Goal: Task Accomplishment & Management: Use online tool/utility

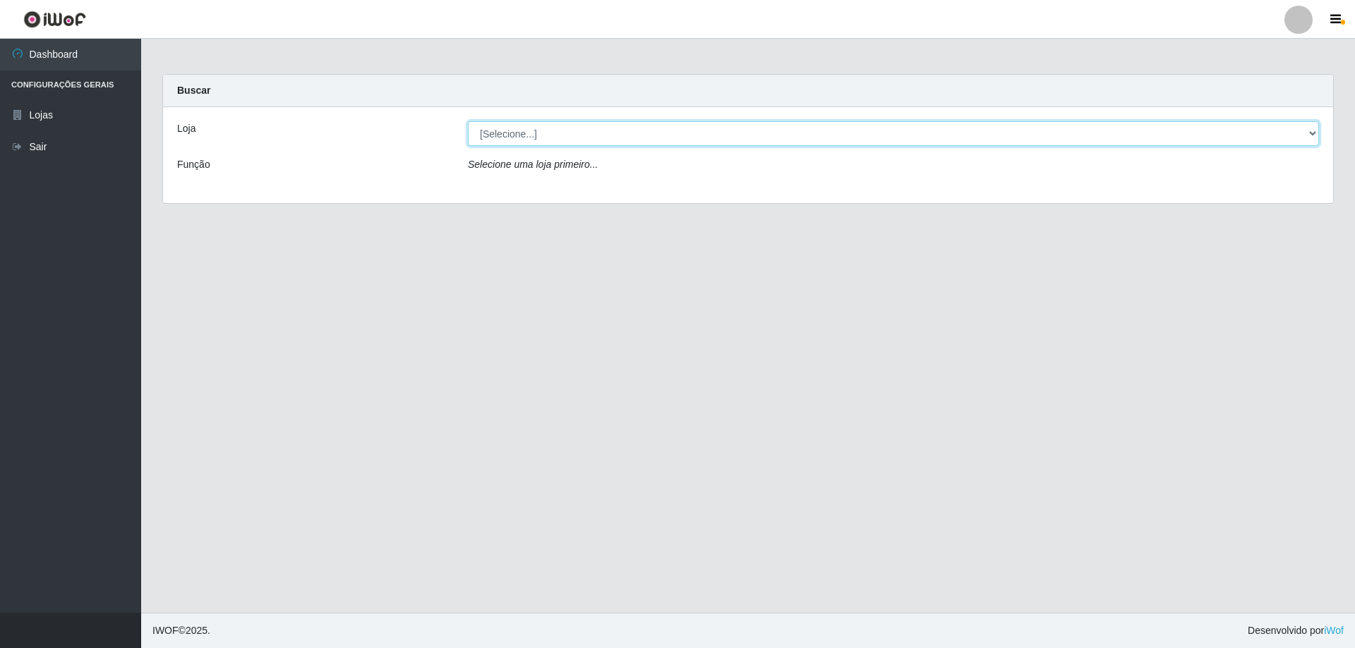
click at [524, 135] on select "[Selecione...] Atacado Vem - [STREET_ADDRESS]" at bounding box center [893, 133] width 851 height 25
select select "461"
click at [468, 121] on select "[Selecione...] Atacado Vem - [STREET_ADDRESS]" at bounding box center [893, 133] width 851 height 25
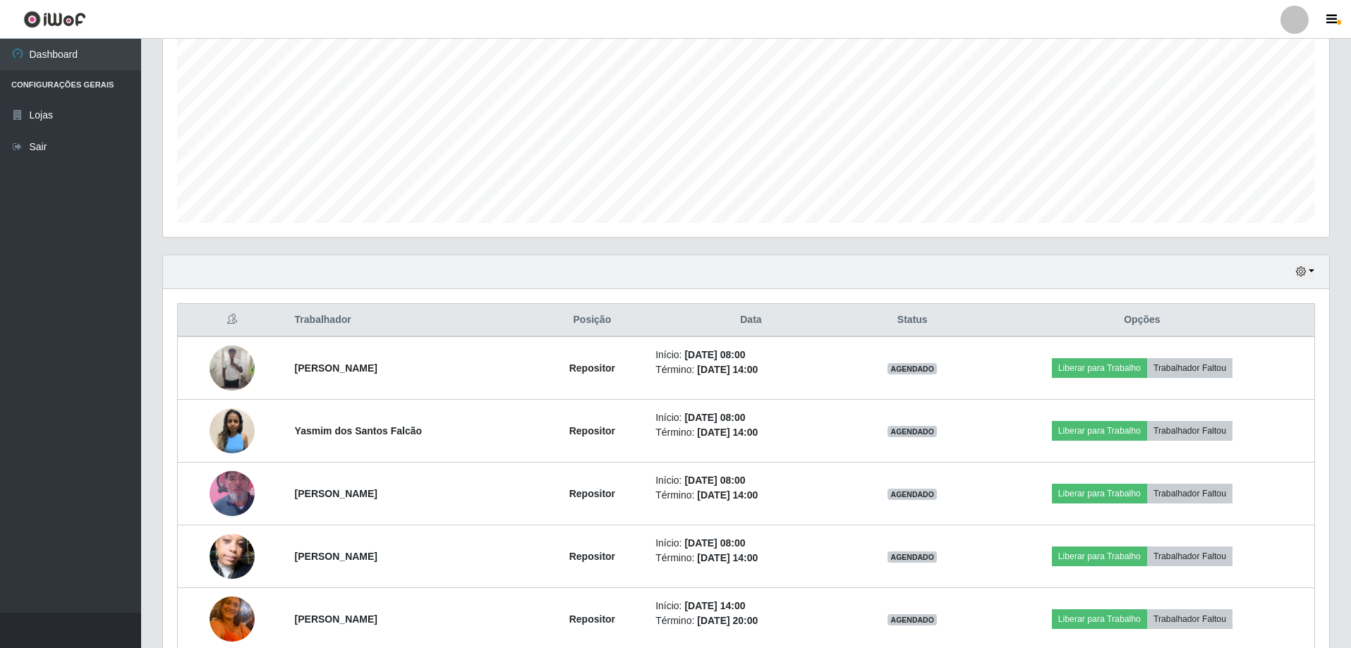
scroll to position [282, 0]
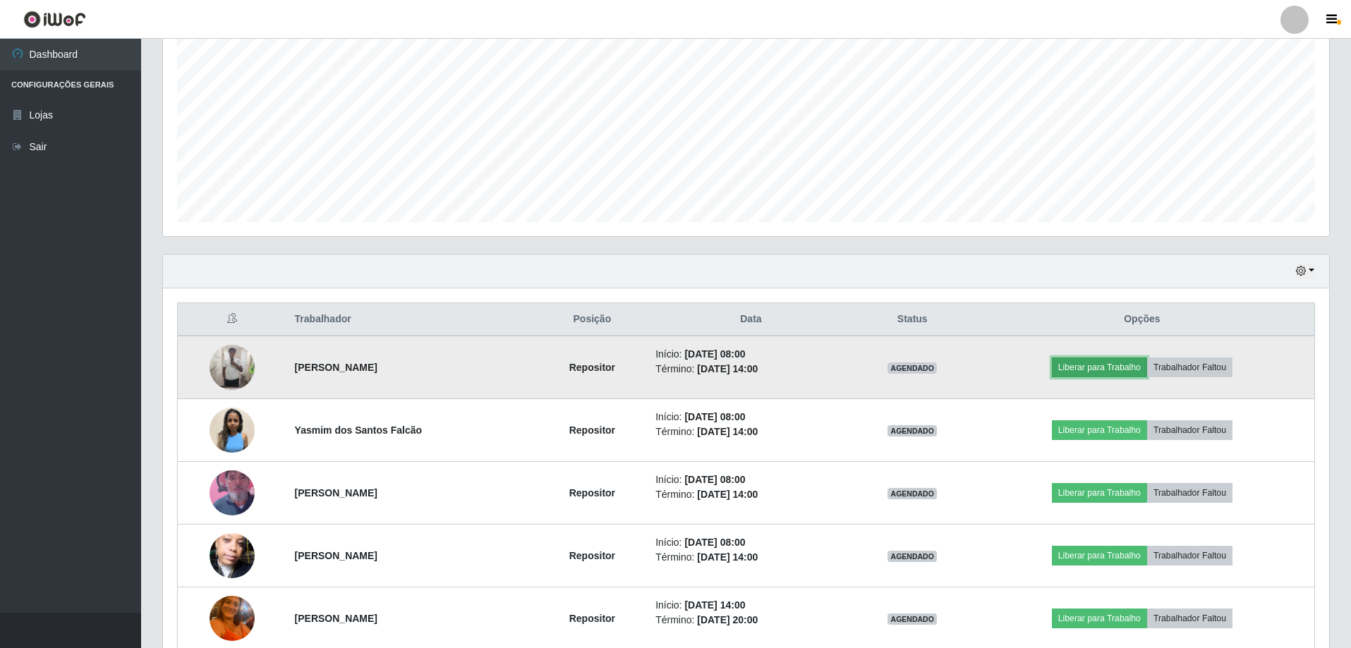
click at [1100, 365] on button "Liberar para Trabalho" at bounding box center [1099, 368] width 95 height 20
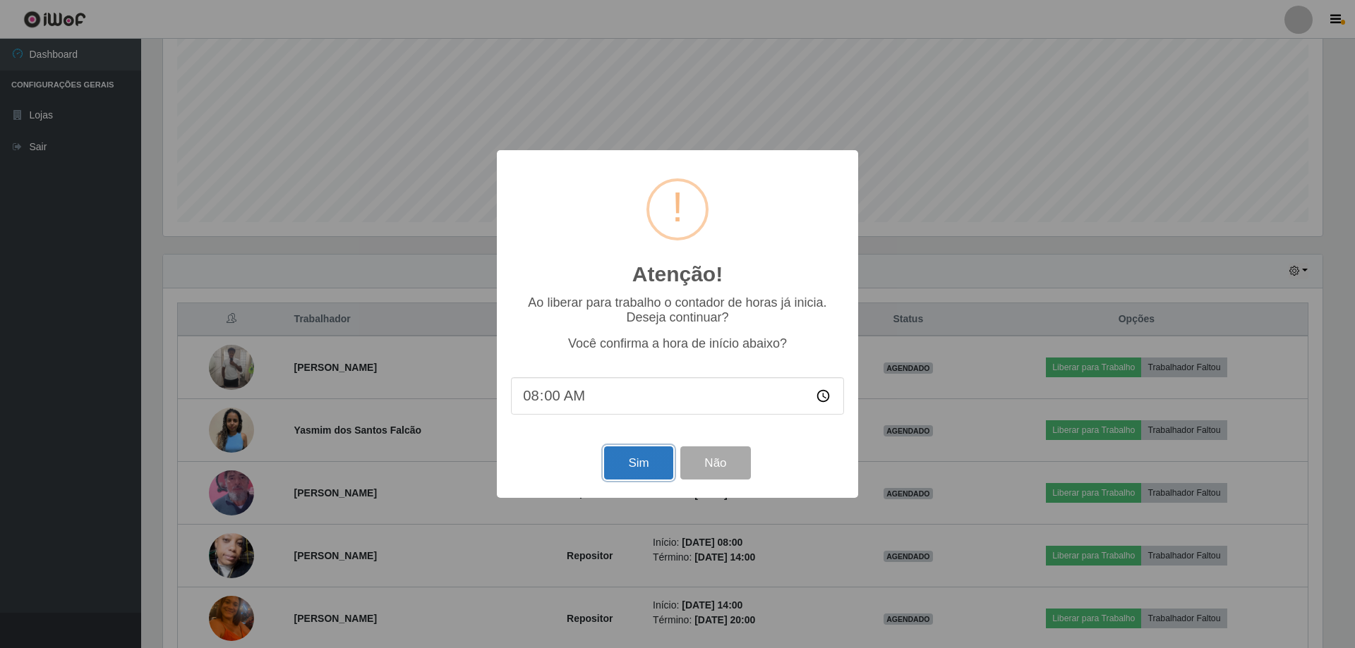
click at [643, 459] on button "Sim" at bounding box center [638, 463] width 68 height 33
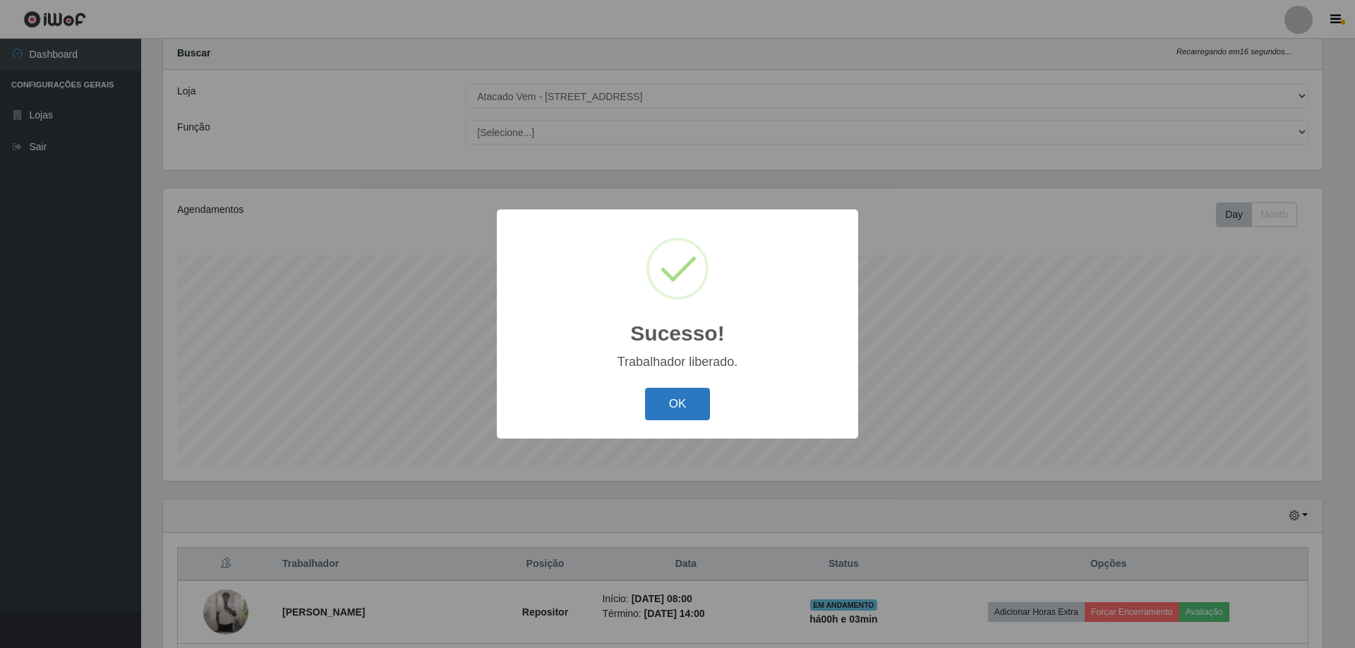
click at [693, 408] on button "OK" at bounding box center [678, 404] width 66 height 33
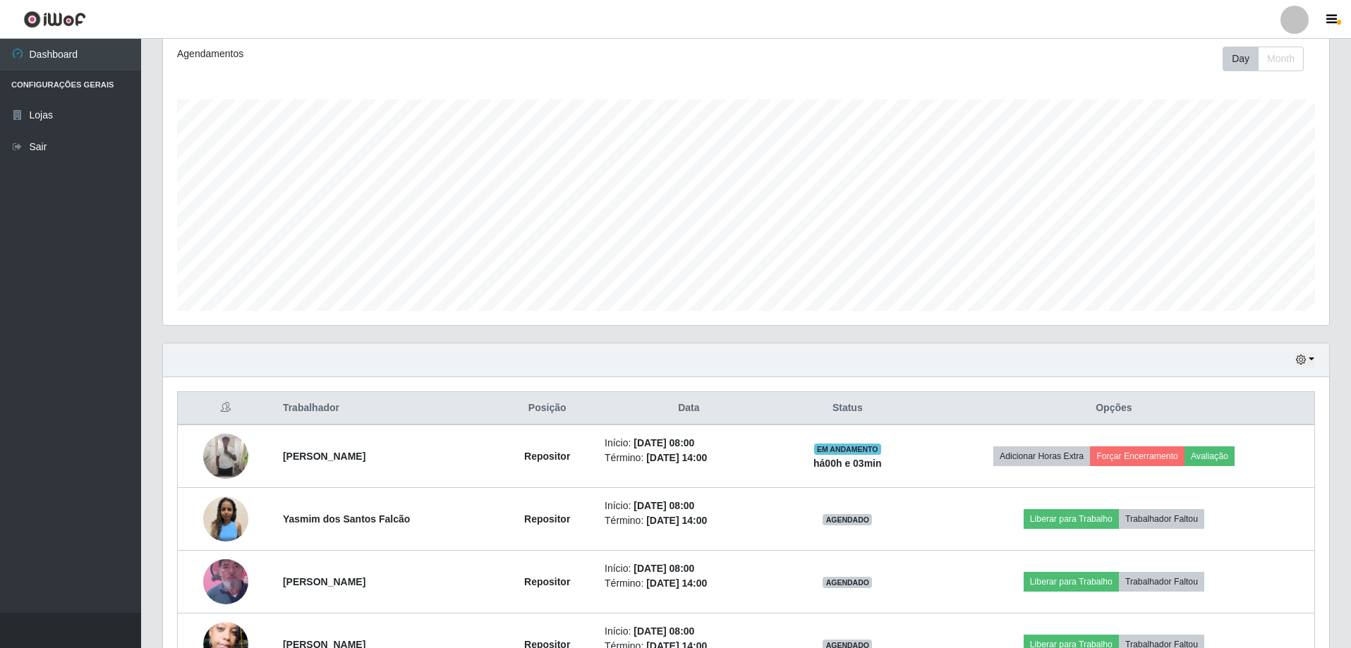
scroll to position [249, 0]
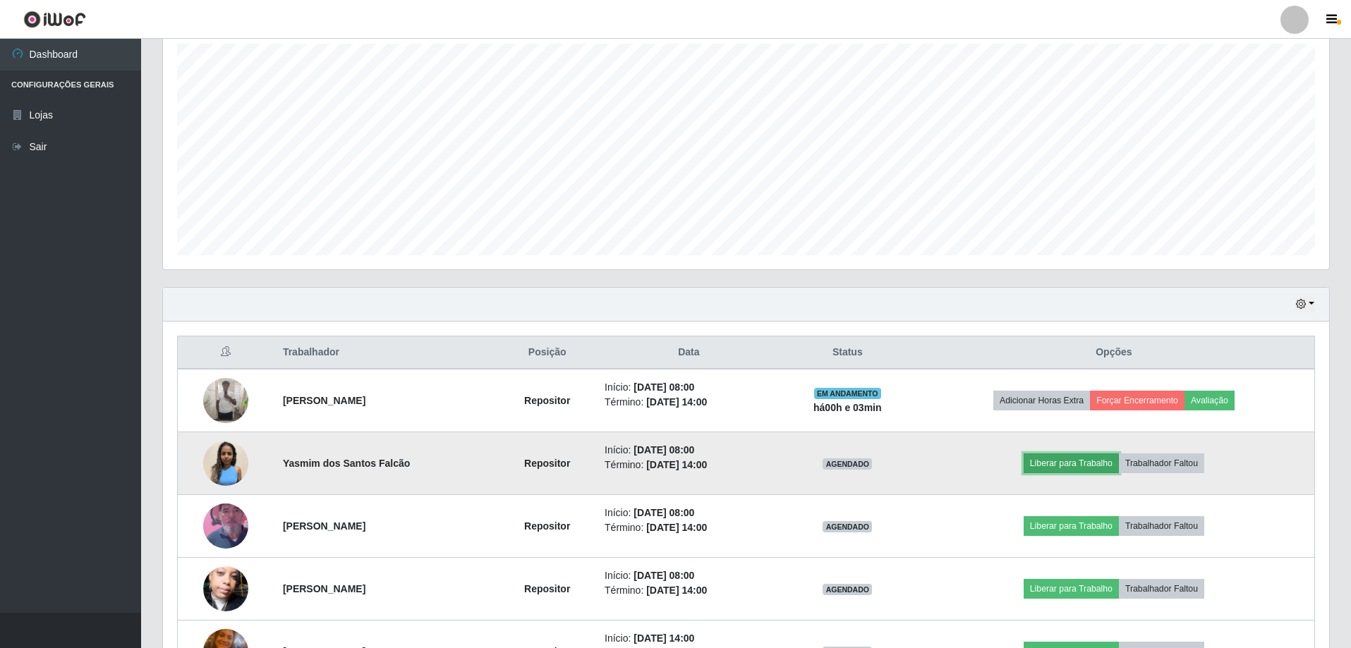
click at [1063, 466] on button "Liberar para Trabalho" at bounding box center [1071, 464] width 95 height 20
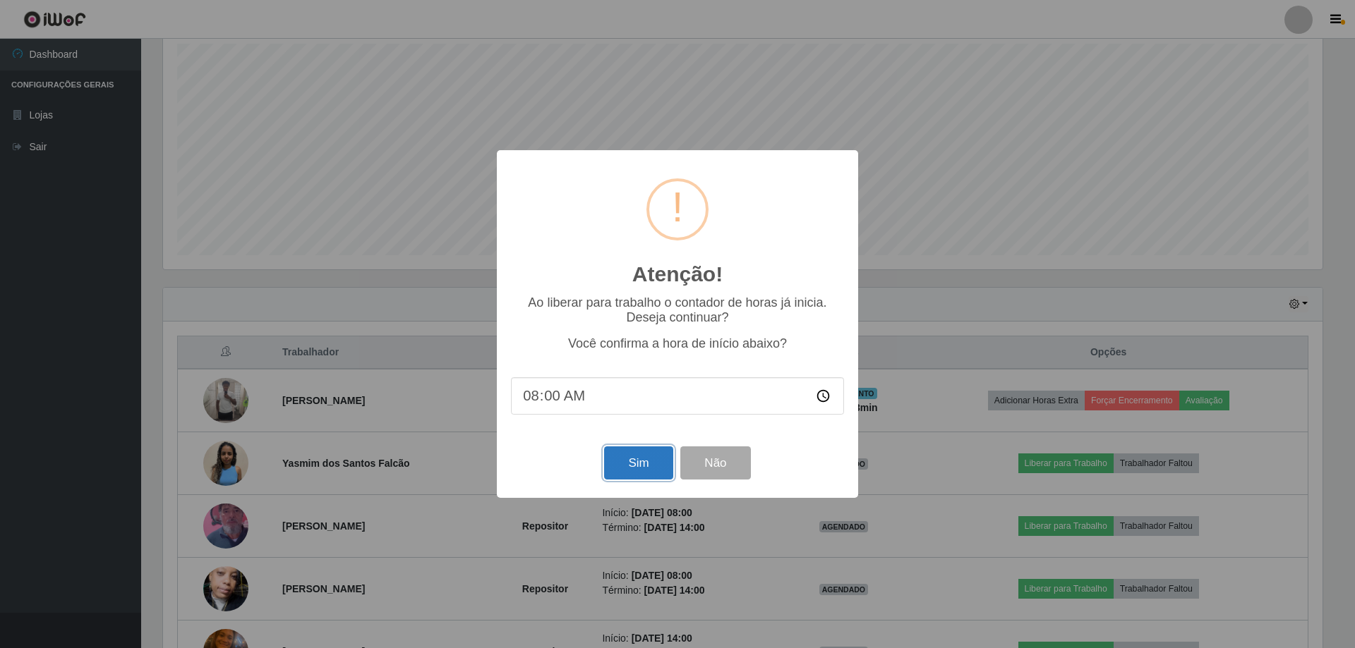
click at [633, 472] on button "Sim" at bounding box center [638, 463] width 68 height 33
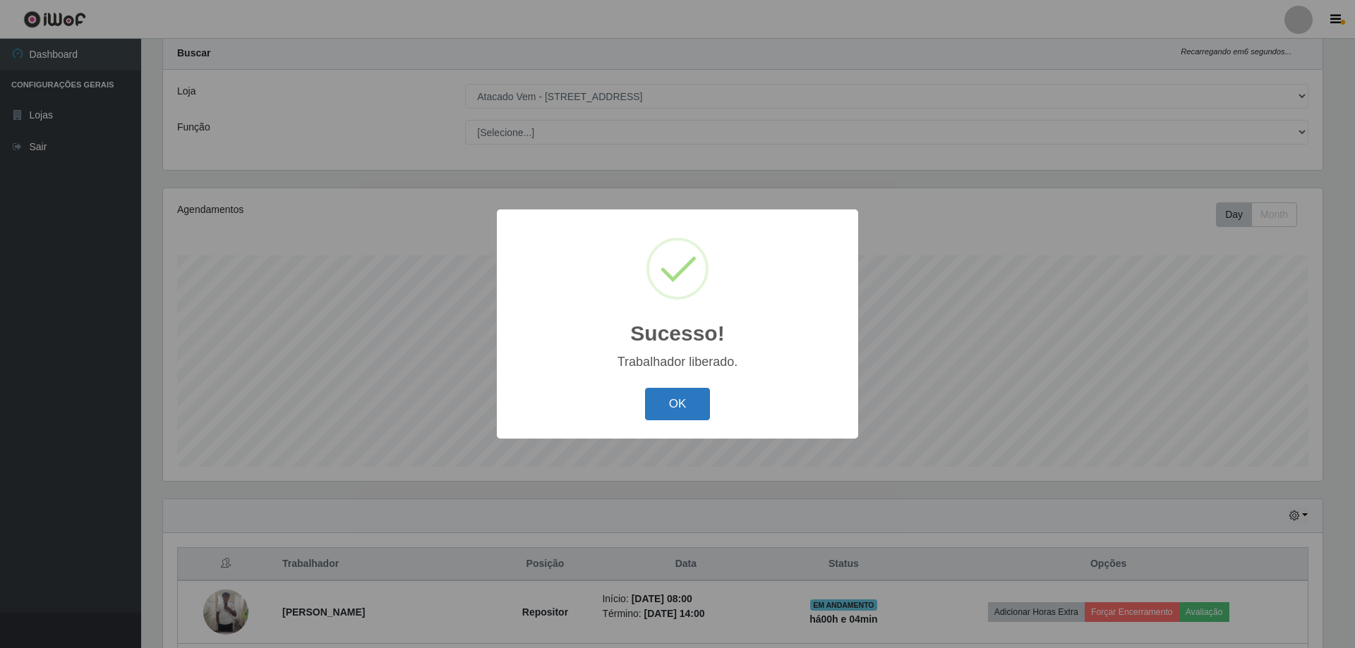
click at [695, 410] on button "OK" at bounding box center [678, 404] width 66 height 33
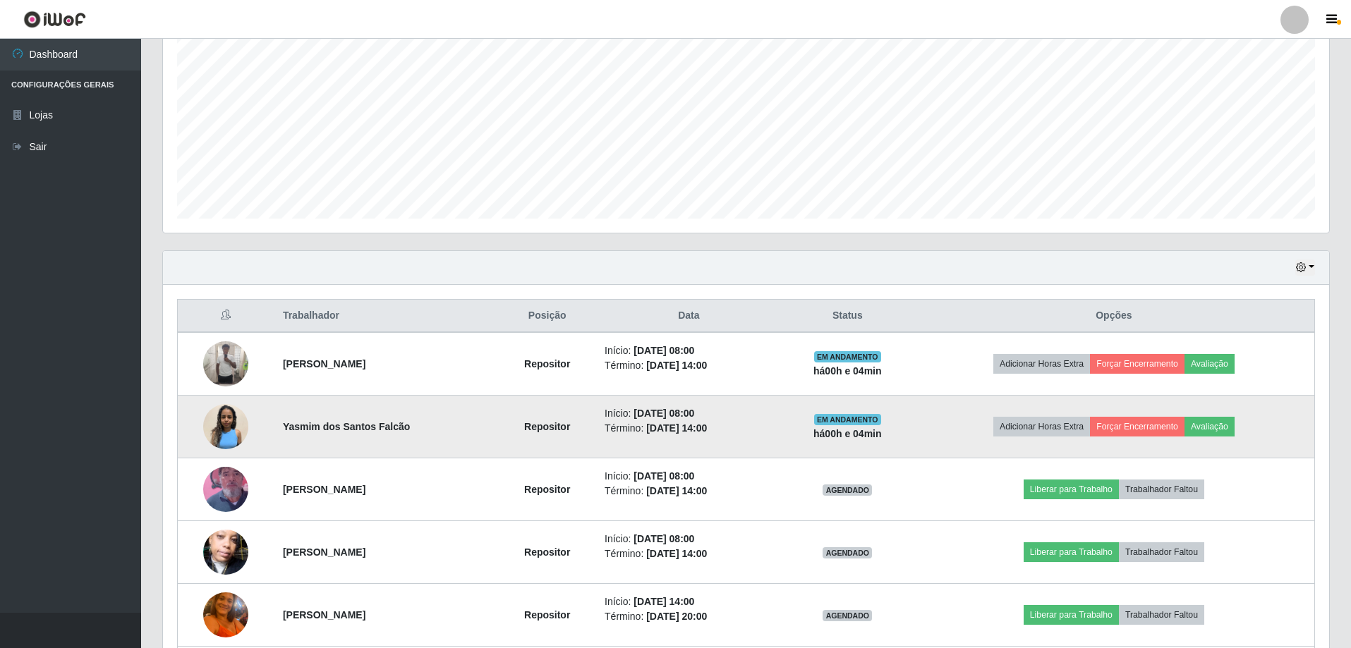
scroll to position [320, 0]
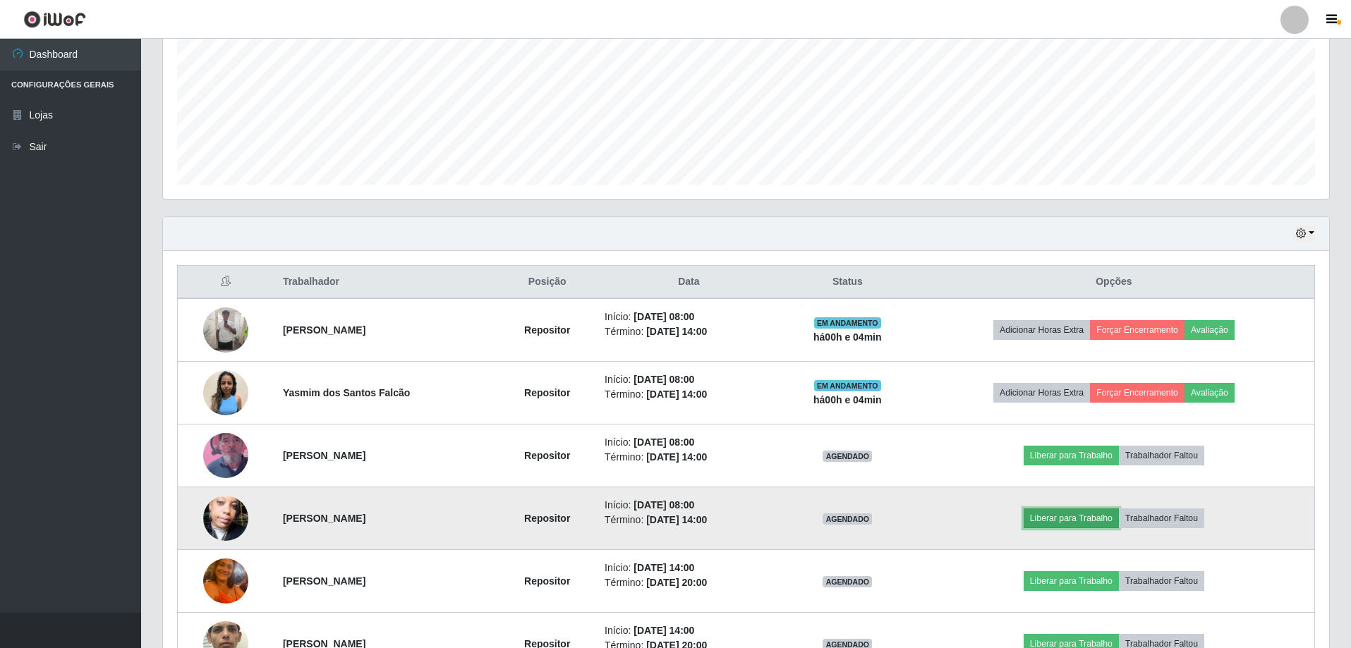
click at [1087, 517] on button "Liberar para Trabalho" at bounding box center [1071, 519] width 95 height 20
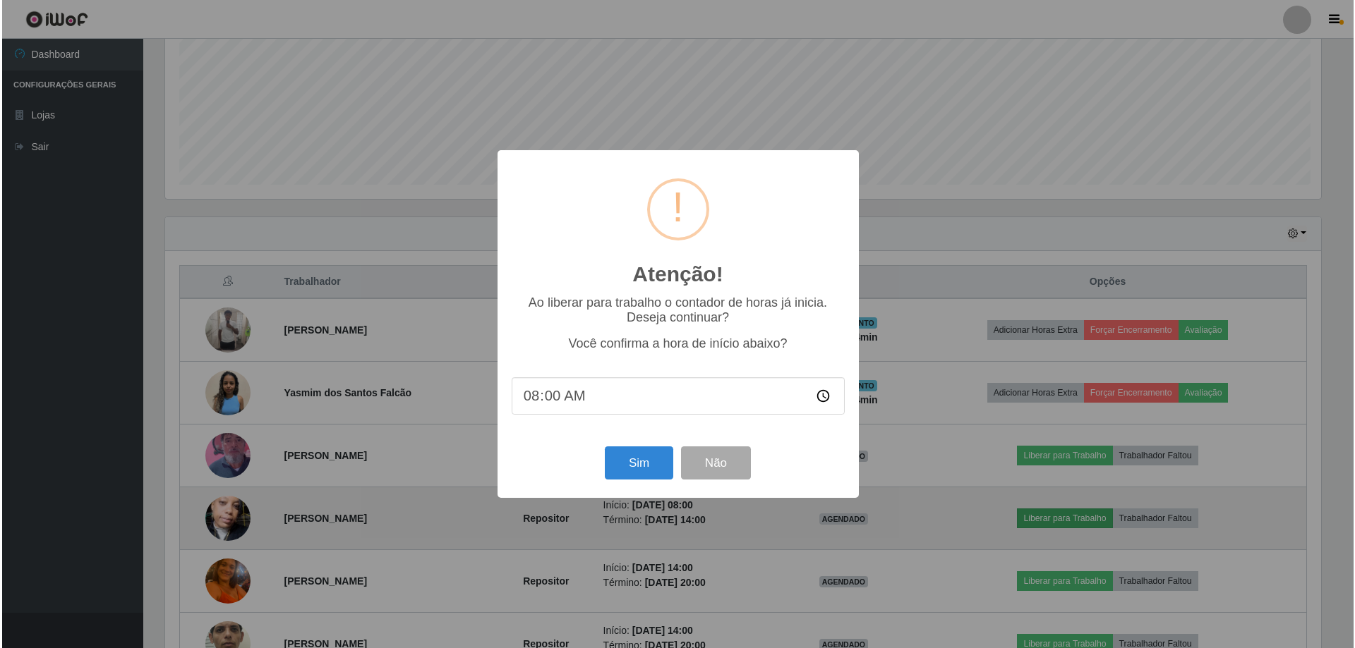
scroll to position [293, 1159]
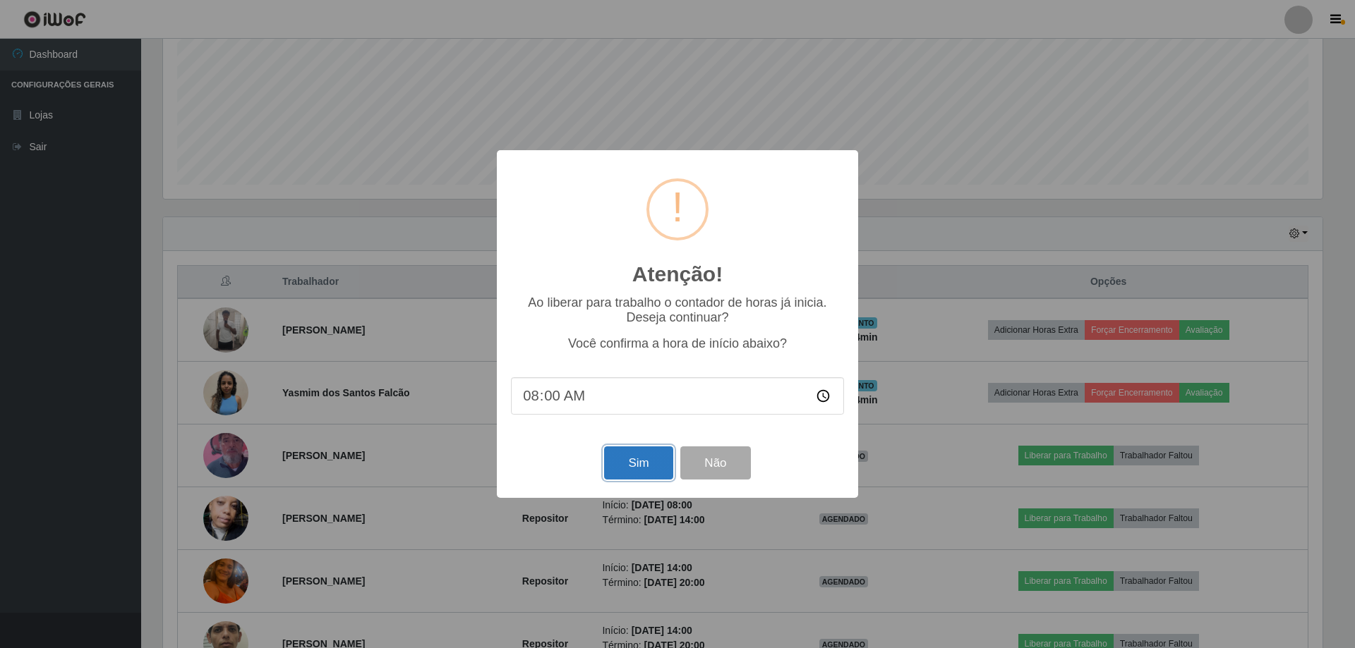
click at [625, 471] on button "Sim" at bounding box center [638, 463] width 68 height 33
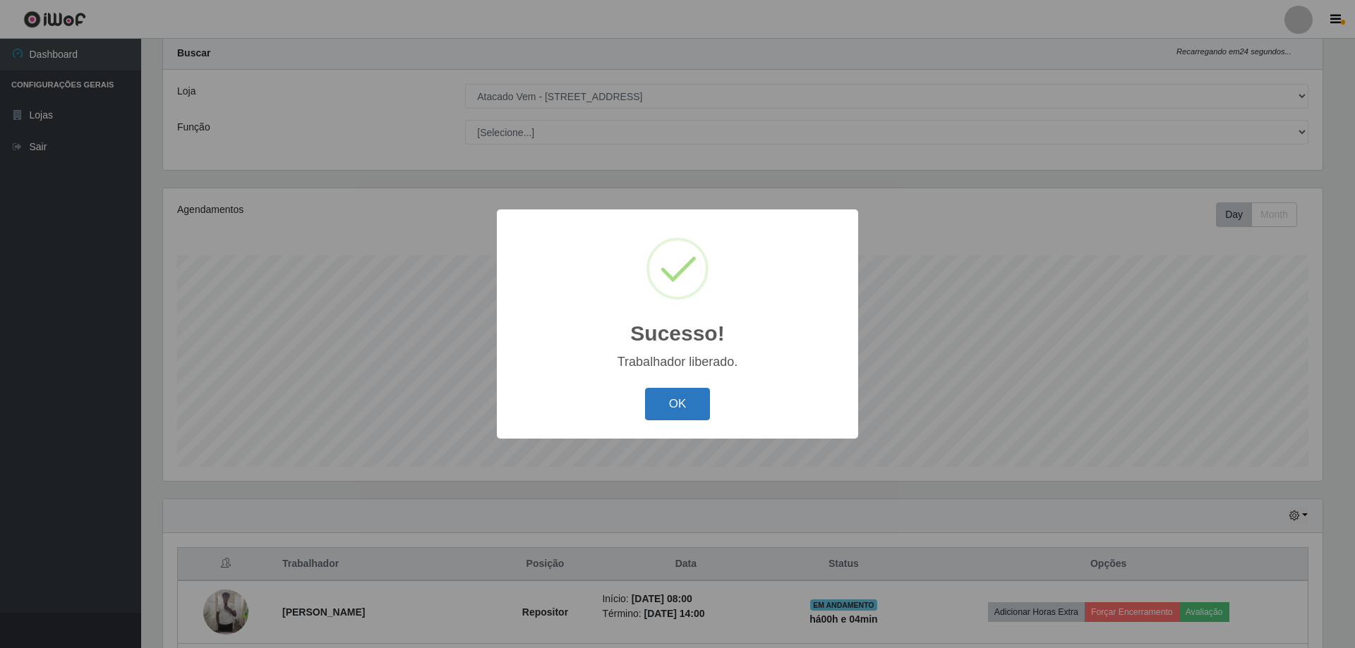
click at [686, 409] on button "OK" at bounding box center [678, 404] width 66 height 33
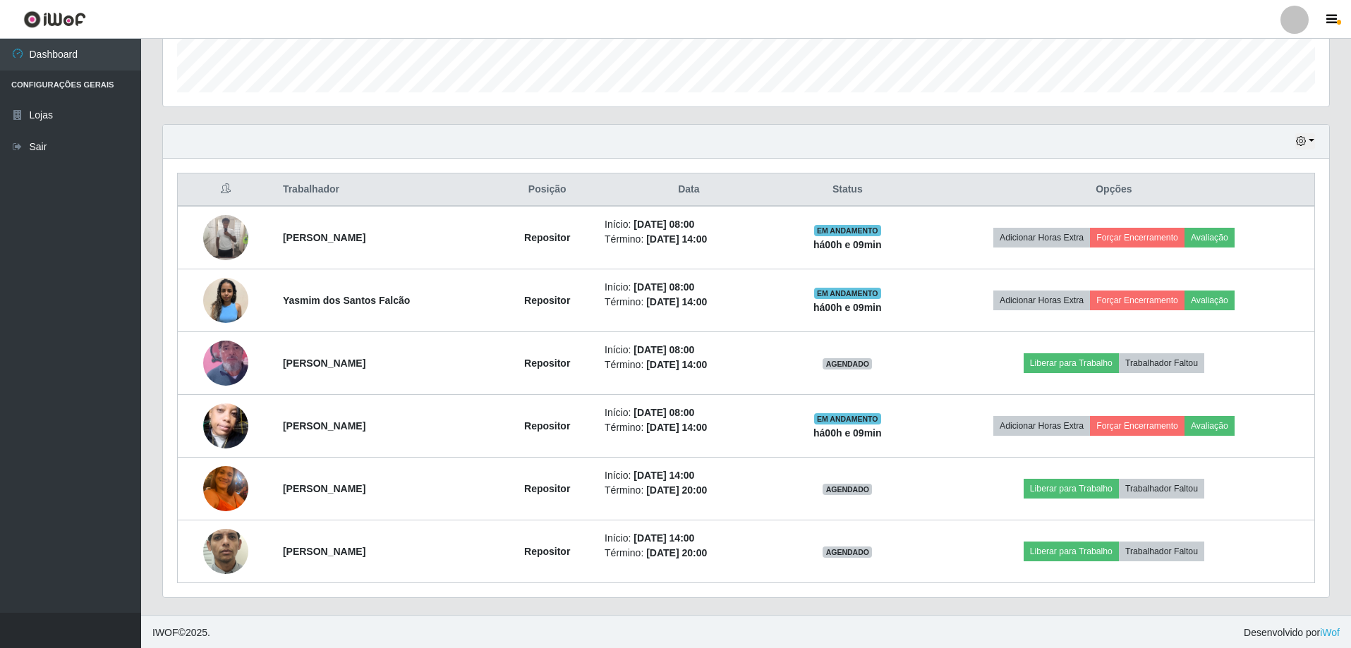
scroll to position [414, 0]
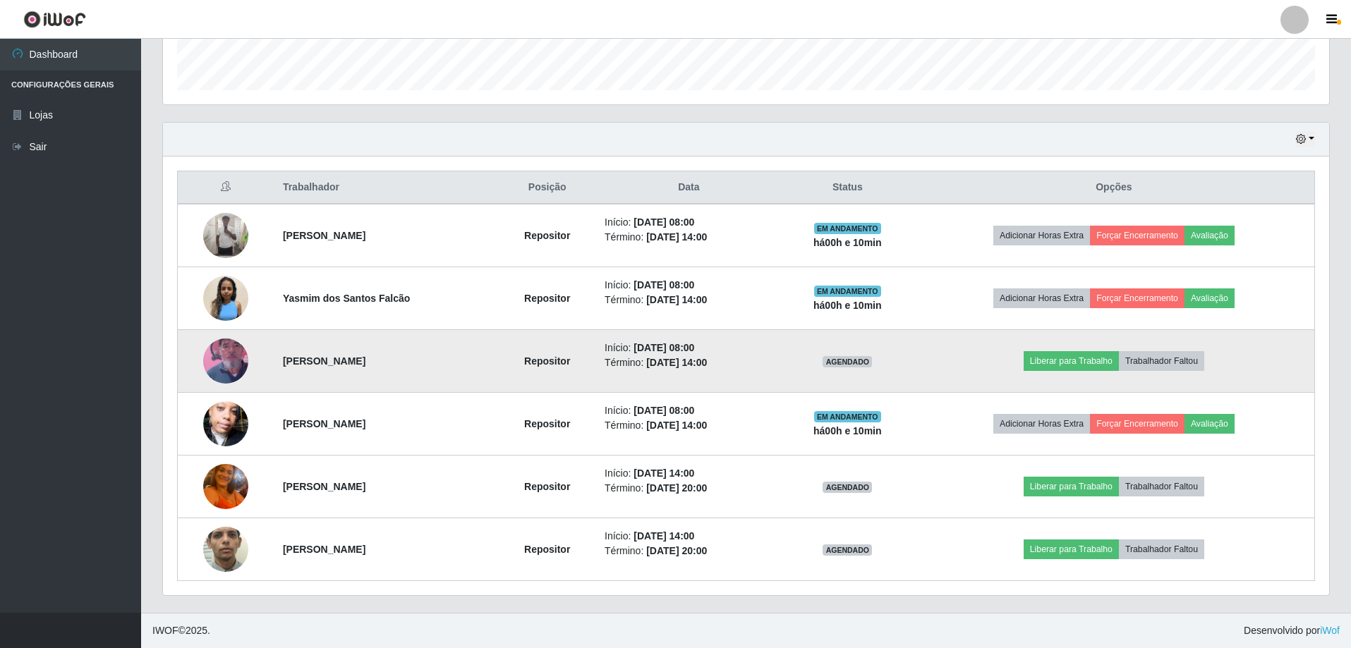
click at [217, 359] on img at bounding box center [225, 361] width 45 height 80
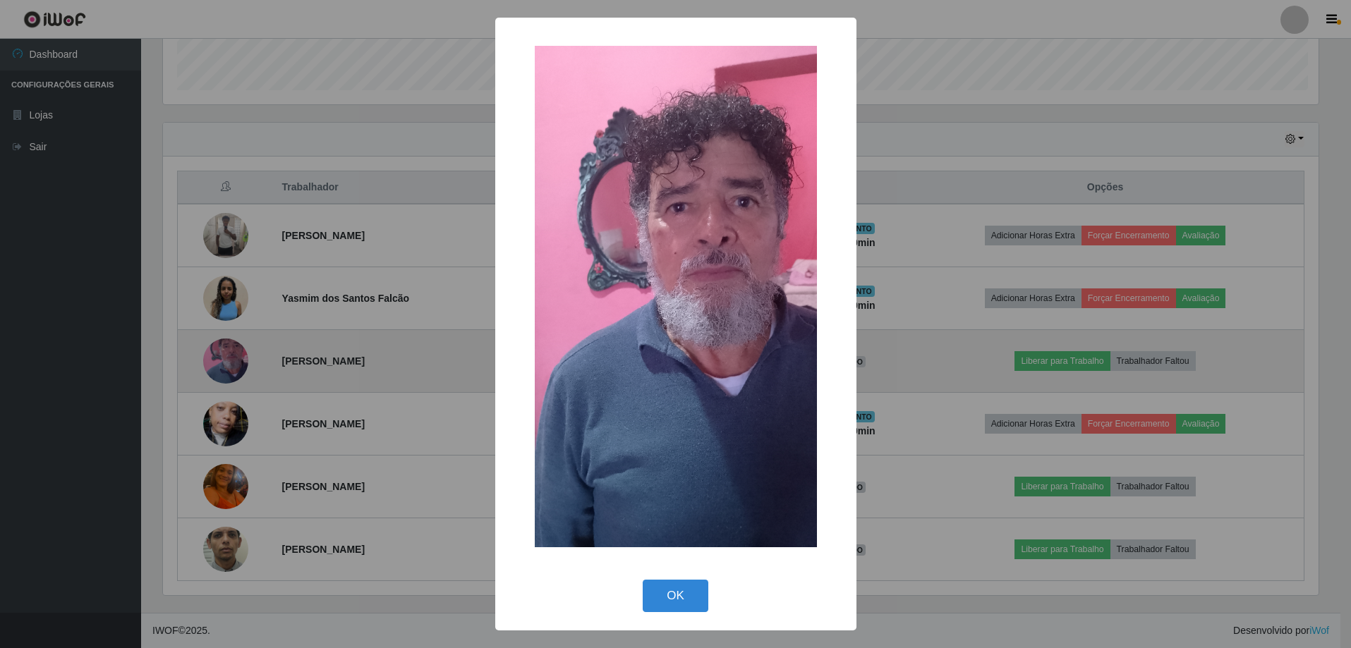
scroll to position [293, 1159]
click at [217, 359] on div "× OK Cancel" at bounding box center [677, 324] width 1355 height 648
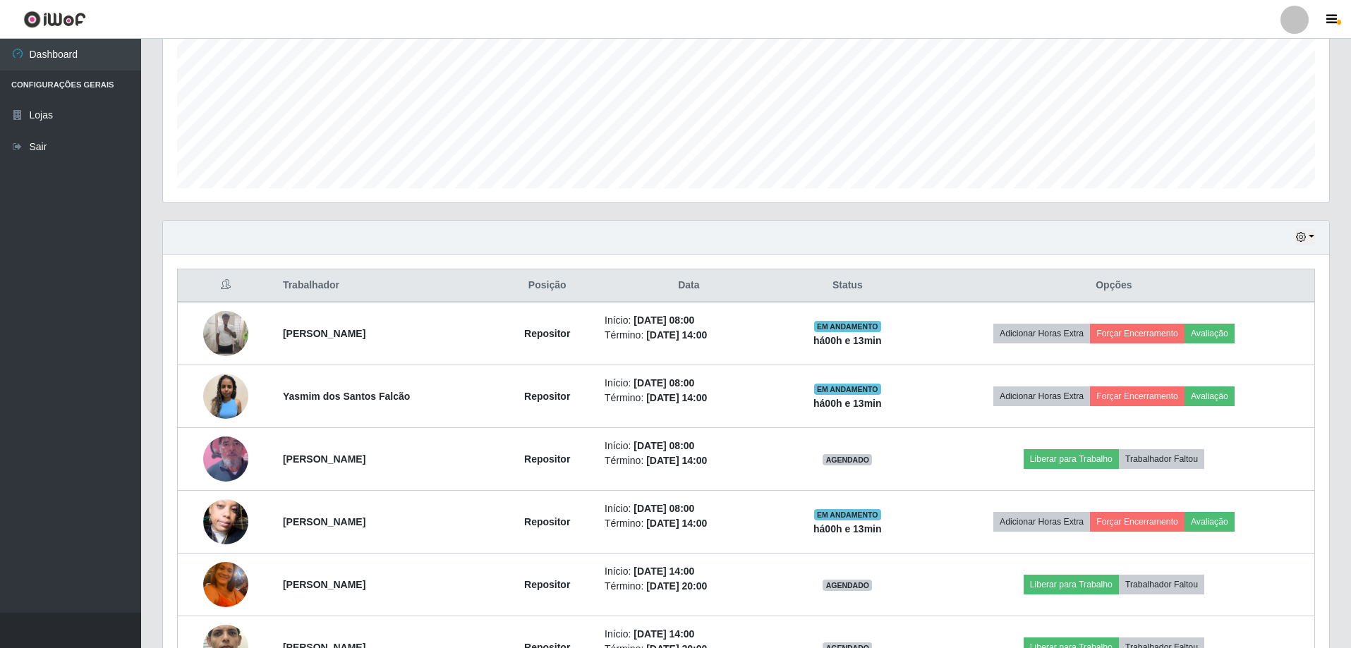
scroll to position [0, 0]
